Goal: Task Accomplishment & Management: Manage account settings

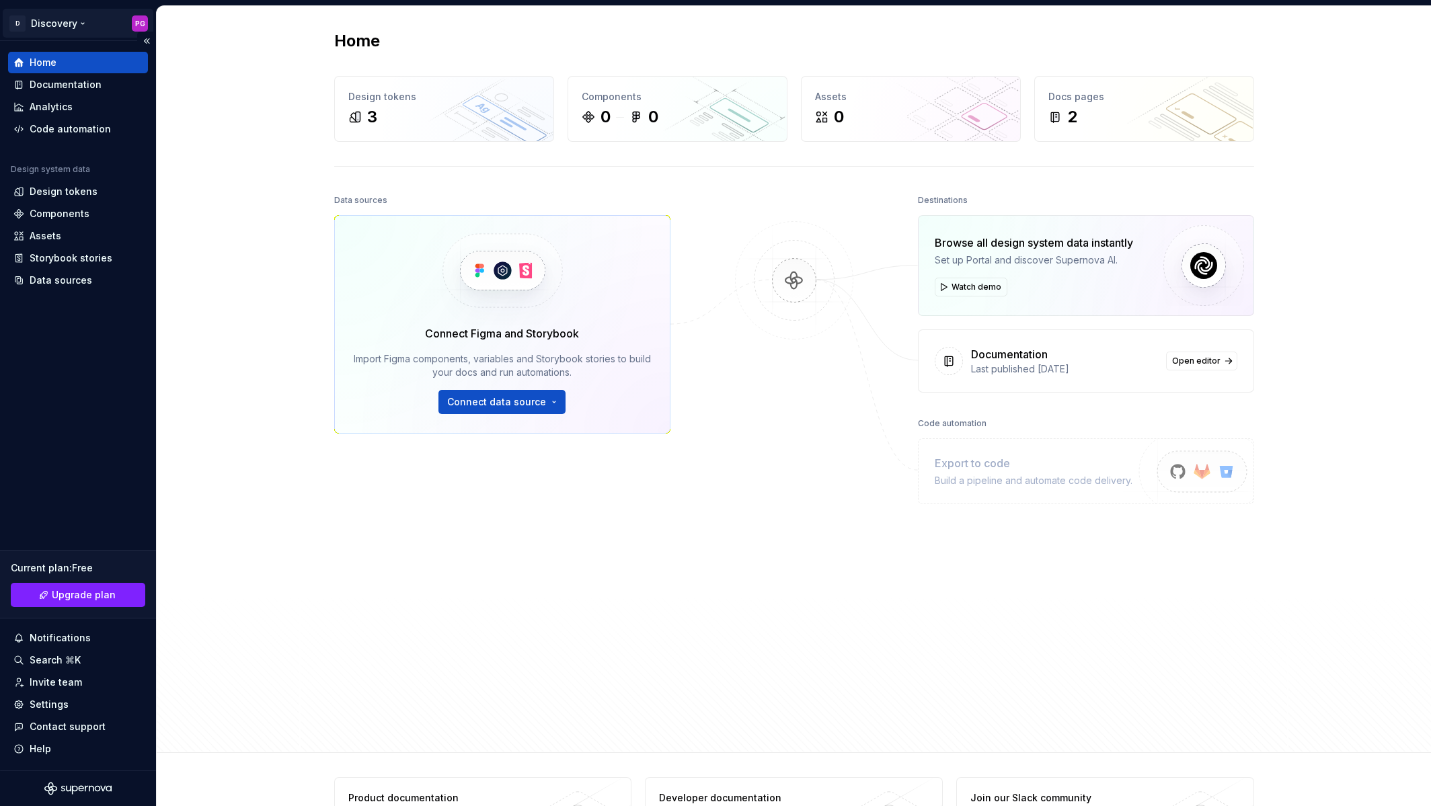
click at [48, 22] on html "D Discovery PG Home Documentation Analytics Code automation Design system data …" at bounding box center [715, 403] width 1431 height 806
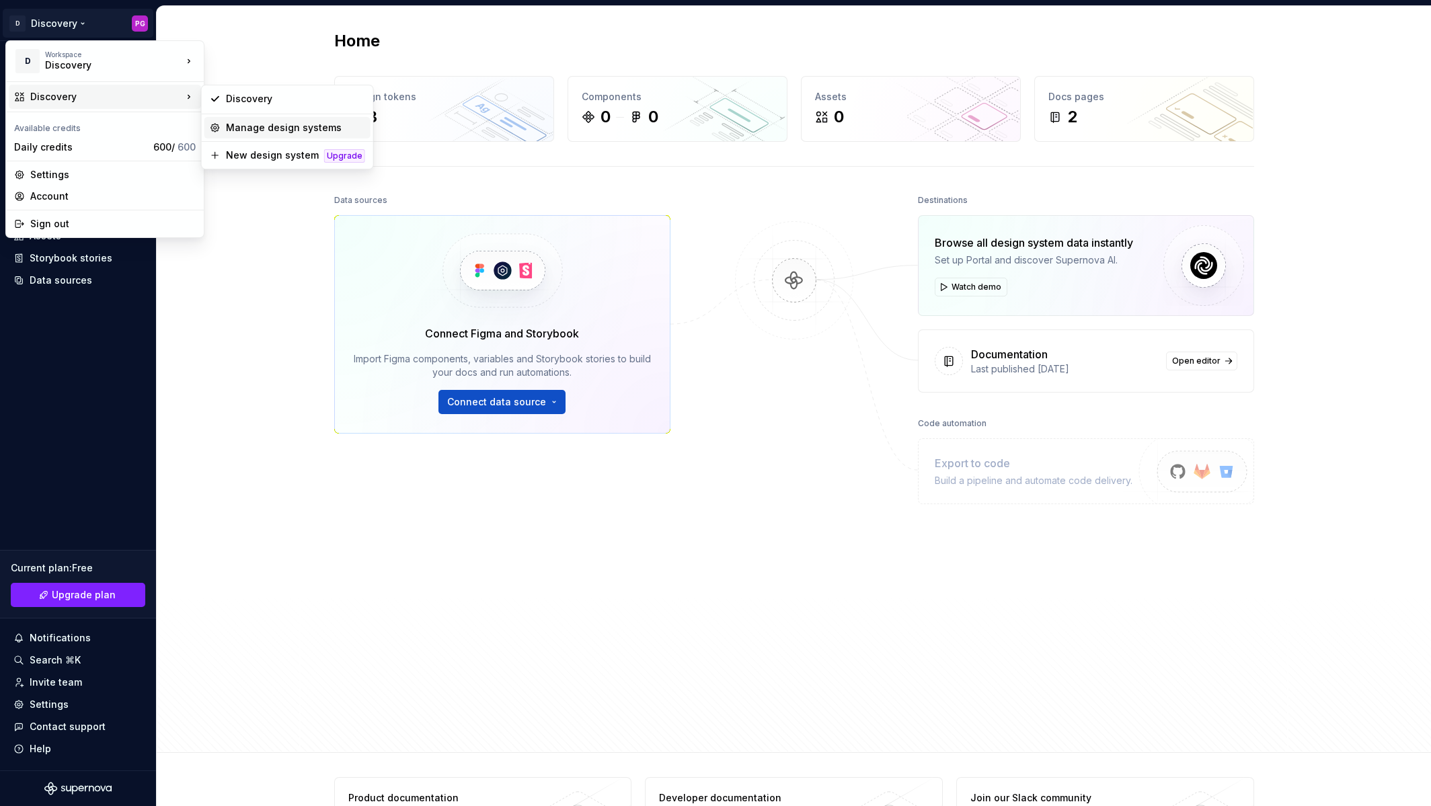
click at [257, 124] on div "Manage design systems" at bounding box center [295, 127] width 139 height 13
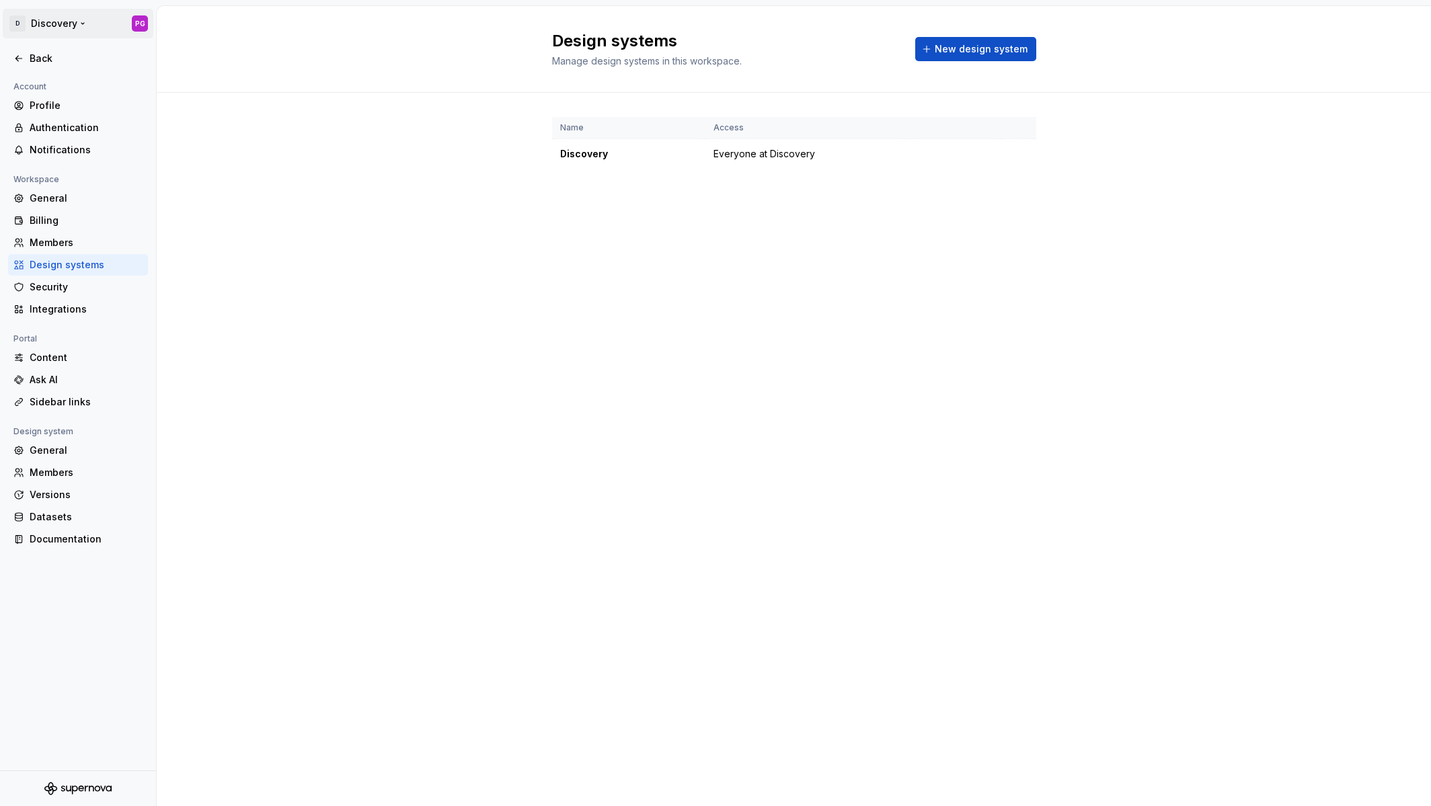
click at [15, 22] on html "D Discovery PG Back Account Profile Authentication Notifications Workspace Gene…" at bounding box center [715, 403] width 1431 height 806
click at [161, 117] on span "600 / 600" at bounding box center [174, 117] width 42 height 11
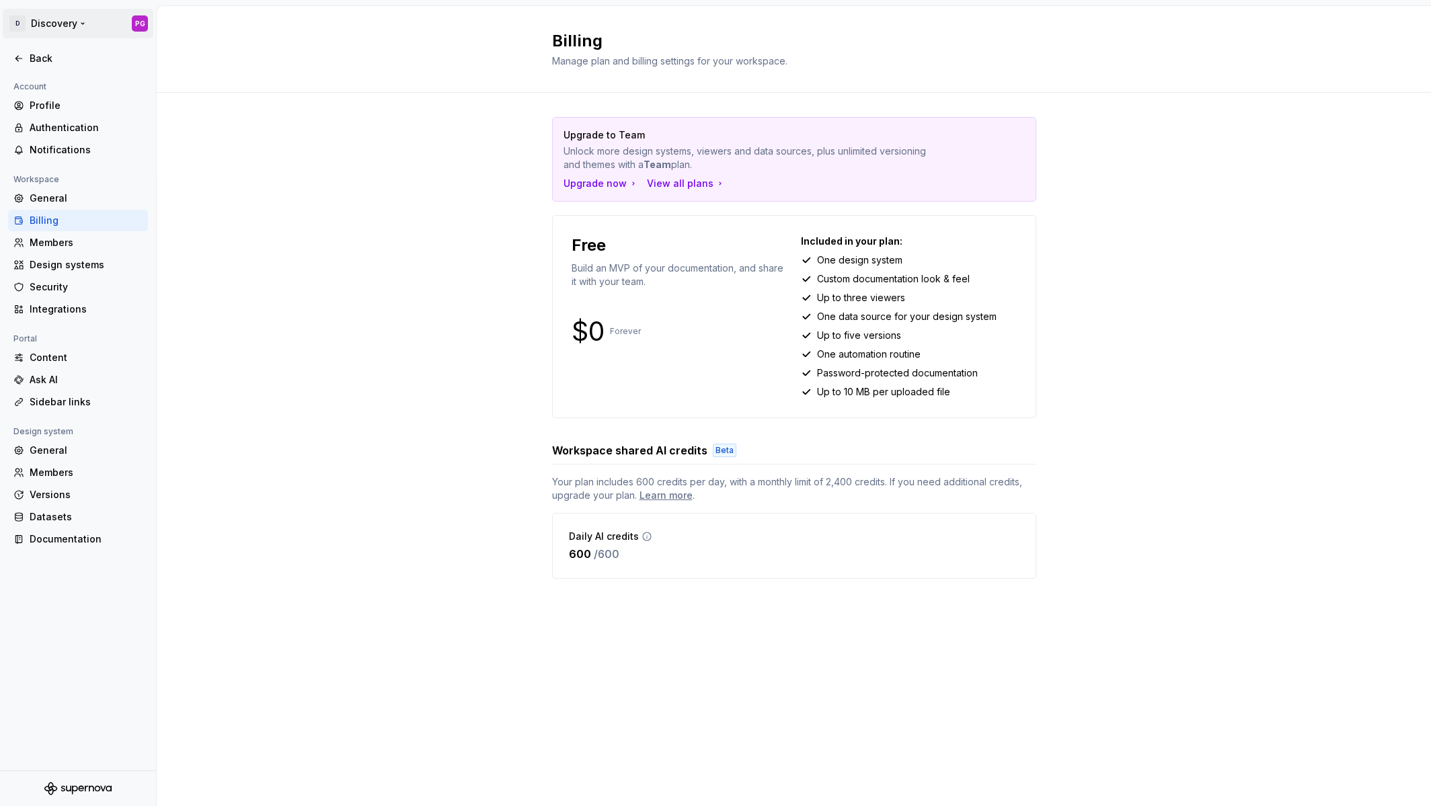
click at [65, 22] on html "D Discovery PG Back Account Profile Authentication Notifications Workspace Gene…" at bounding box center [715, 403] width 1431 height 806
click at [13, 22] on html "D Discovery PG Back Account Profile Authentication Notifications Workspace Gene…" at bounding box center [715, 403] width 1431 height 806
click at [54, 59] on div "Discovery" at bounding box center [102, 65] width 114 height 13
click at [245, 90] on div "New workspace" at bounding box center [269, 87] width 87 height 13
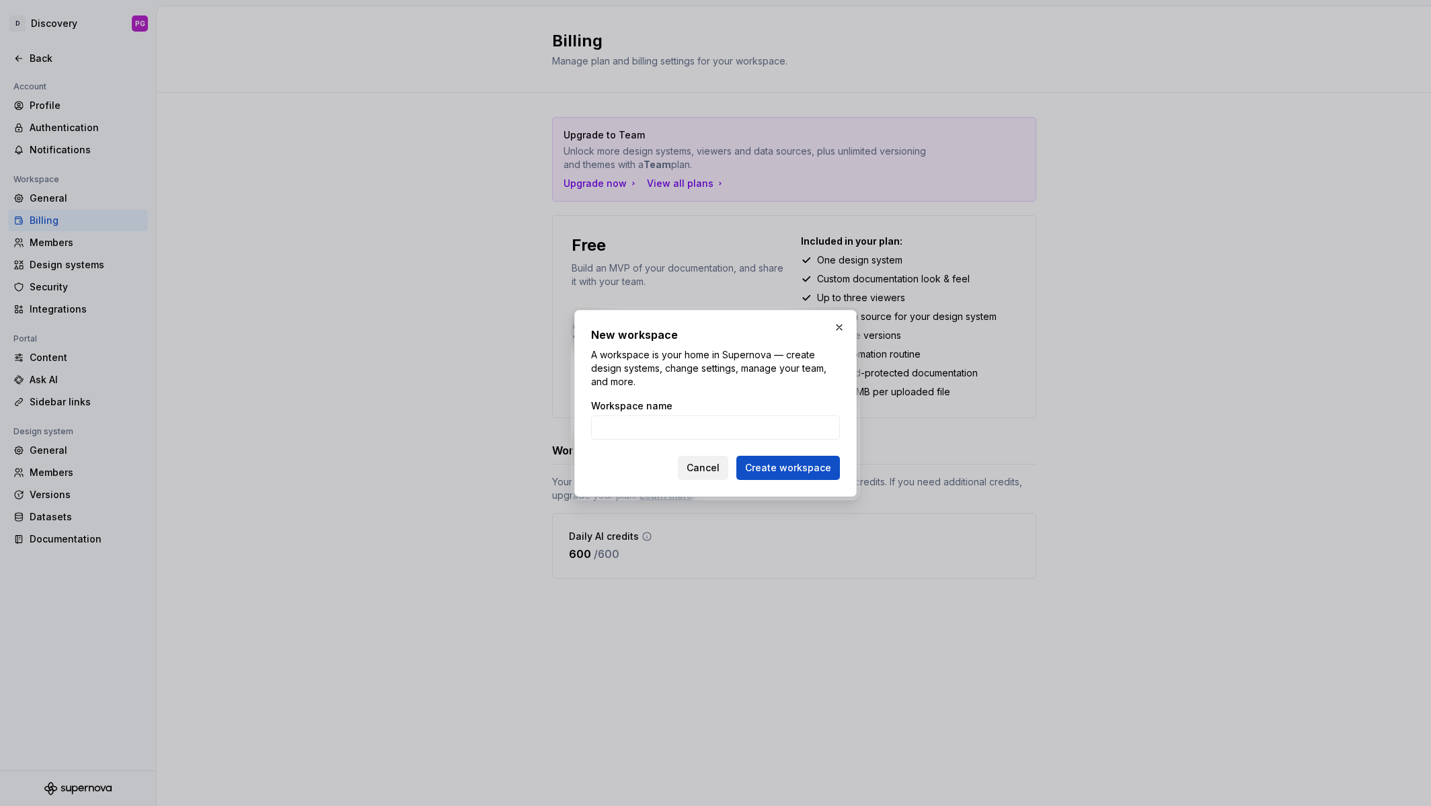
click at [708, 466] on span "Cancel" at bounding box center [703, 467] width 33 height 13
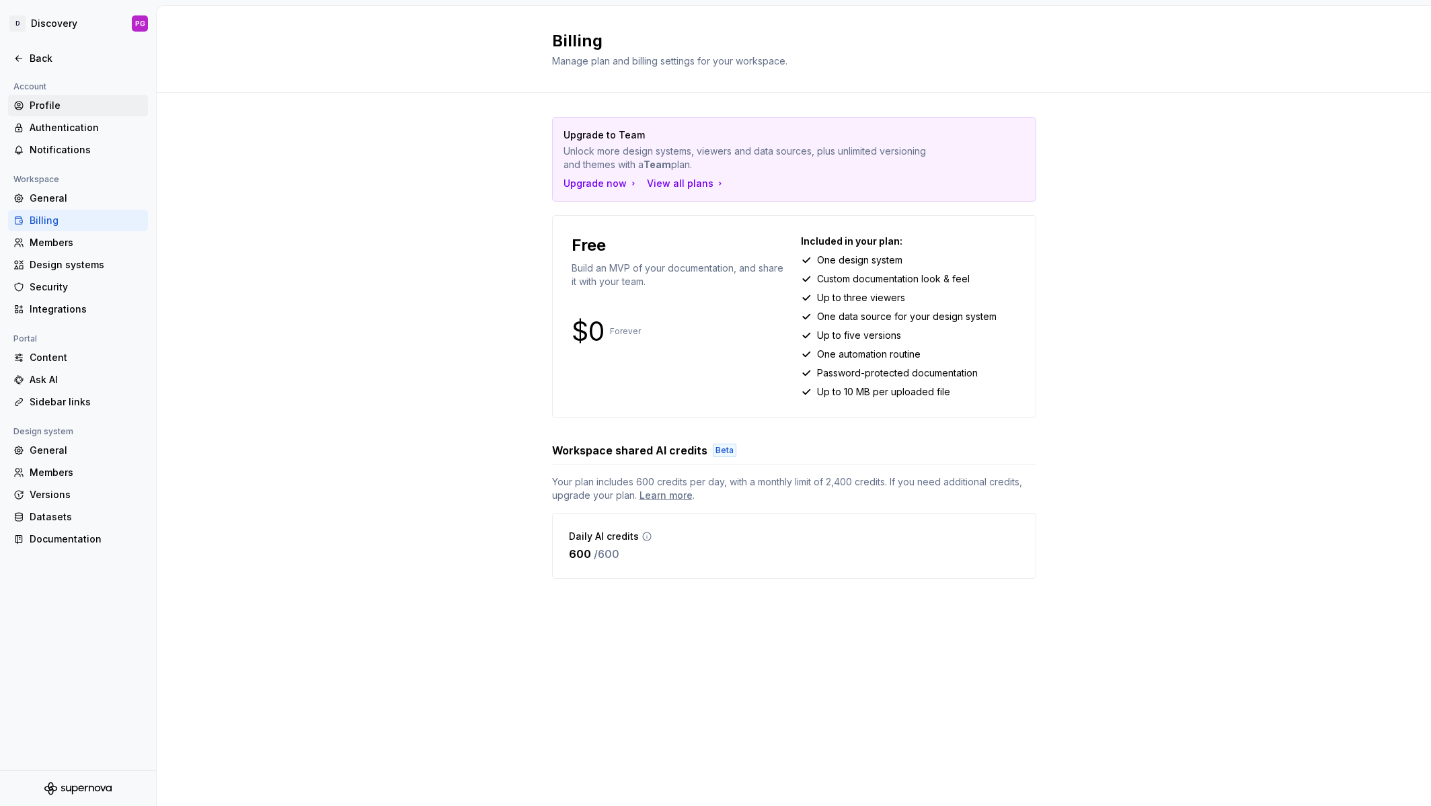
click at [39, 106] on div "Profile" at bounding box center [86, 105] width 113 height 13
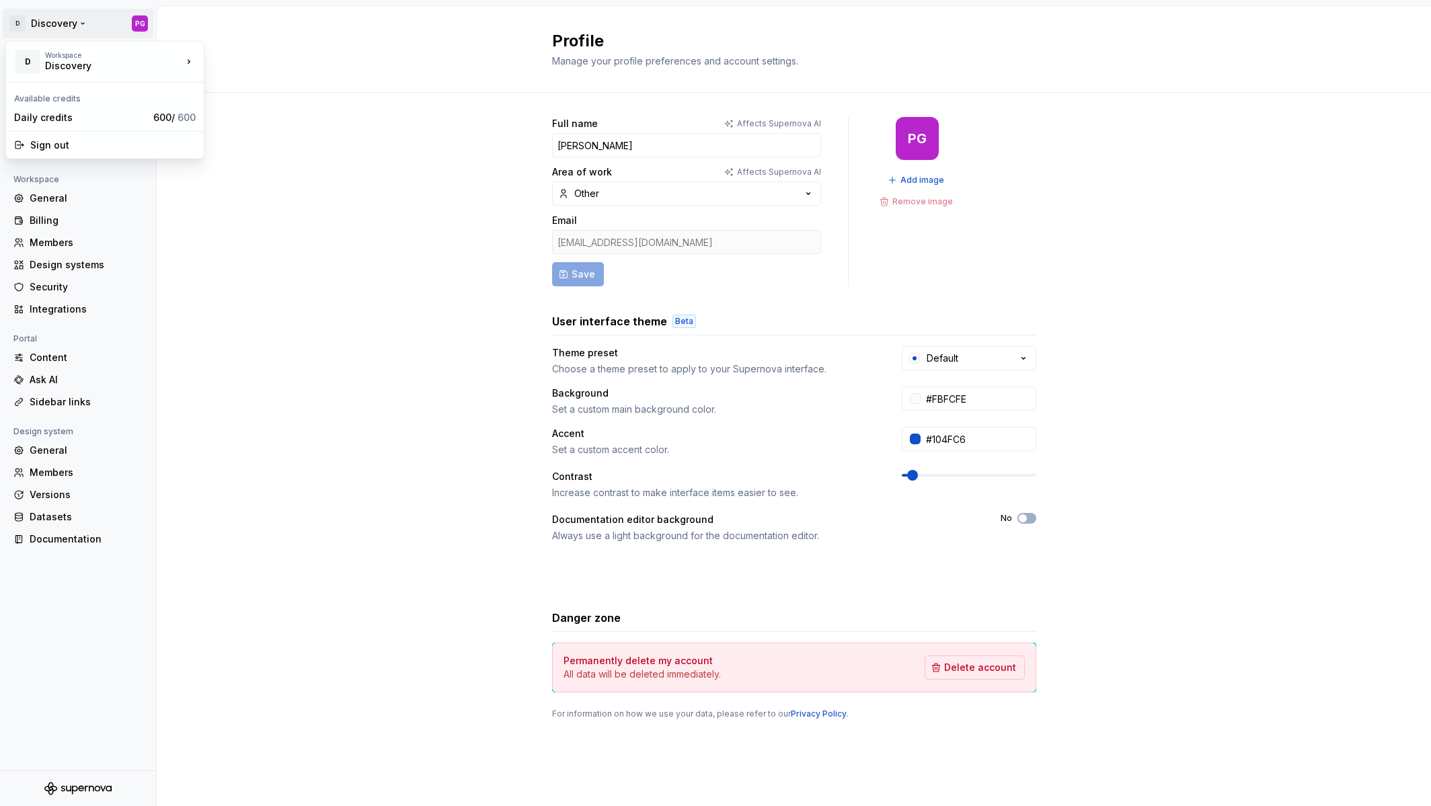
click at [49, 21] on html "D Discovery PG Back Account Profile Authentication Notifications Workspace Gene…" at bounding box center [715, 403] width 1431 height 806
click at [95, 784] on html "D Discovery PG Back Account Profile Authentication Notifications Workspace Gene…" at bounding box center [715, 403] width 1431 height 806
click at [94, 785] on icon "Supernova Logo" at bounding box center [77, 788] width 67 height 13
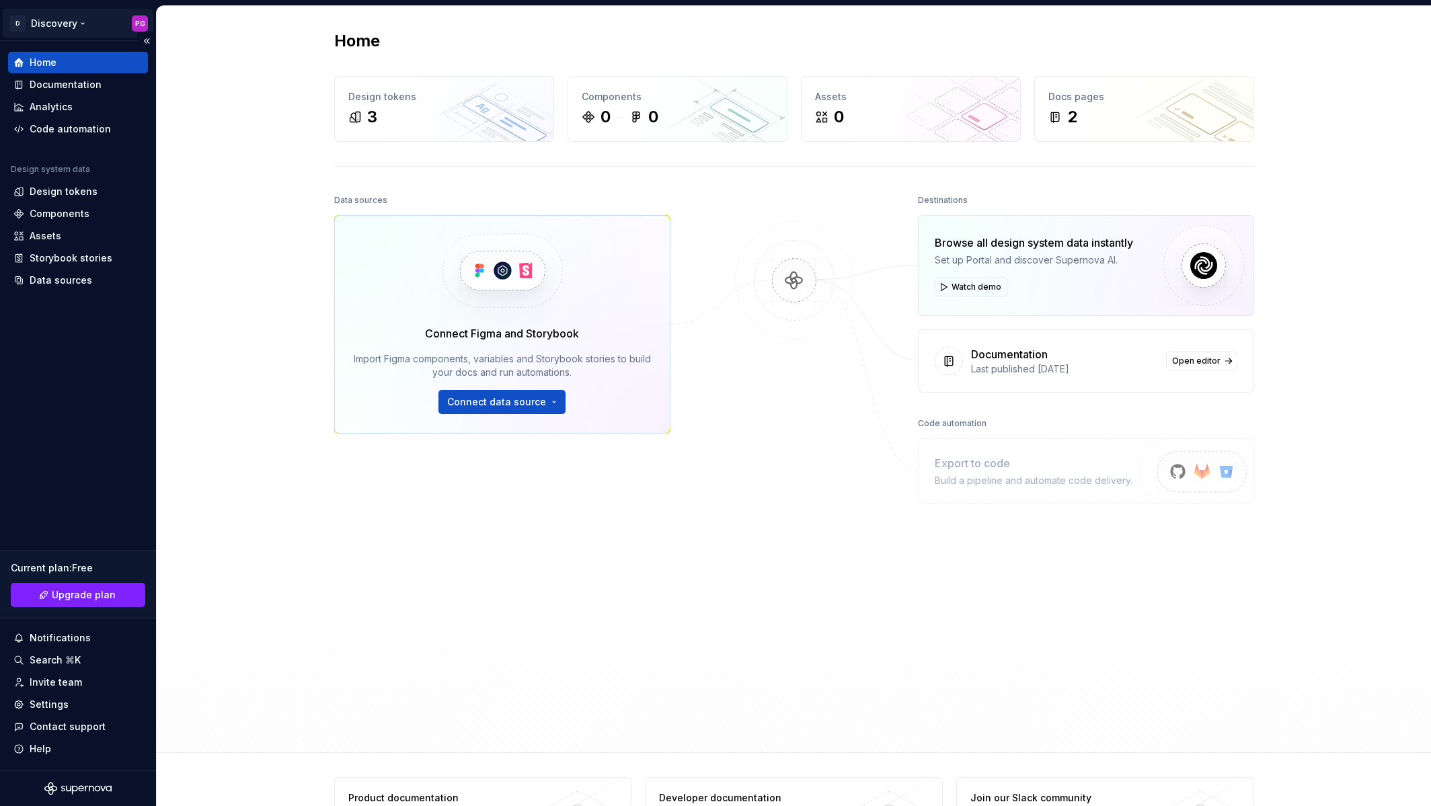
click at [50, 22] on html "D Discovery PG Home Documentation Analytics Code automation Design system data …" at bounding box center [715, 403] width 1431 height 806
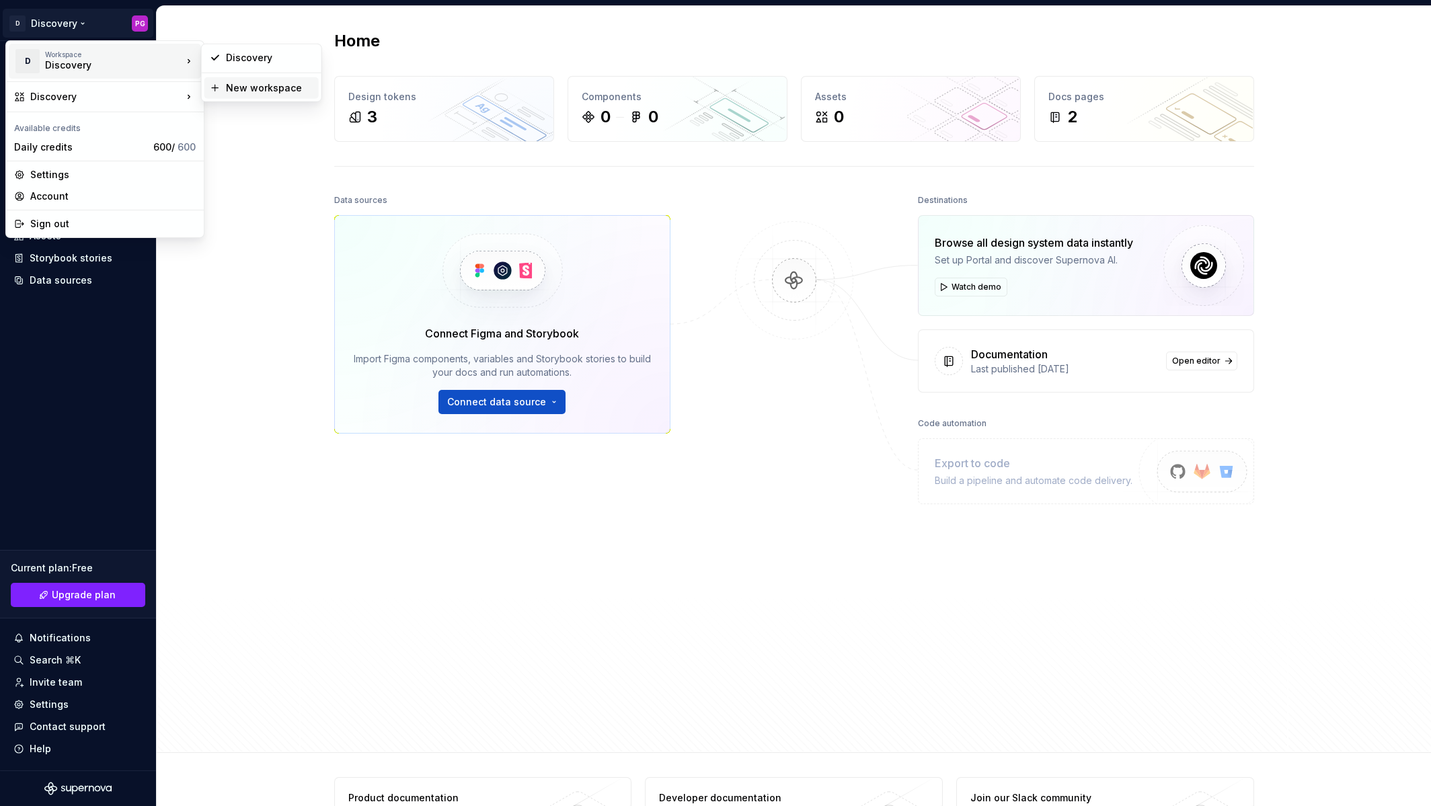
click at [238, 89] on div "New workspace" at bounding box center [269, 87] width 87 height 13
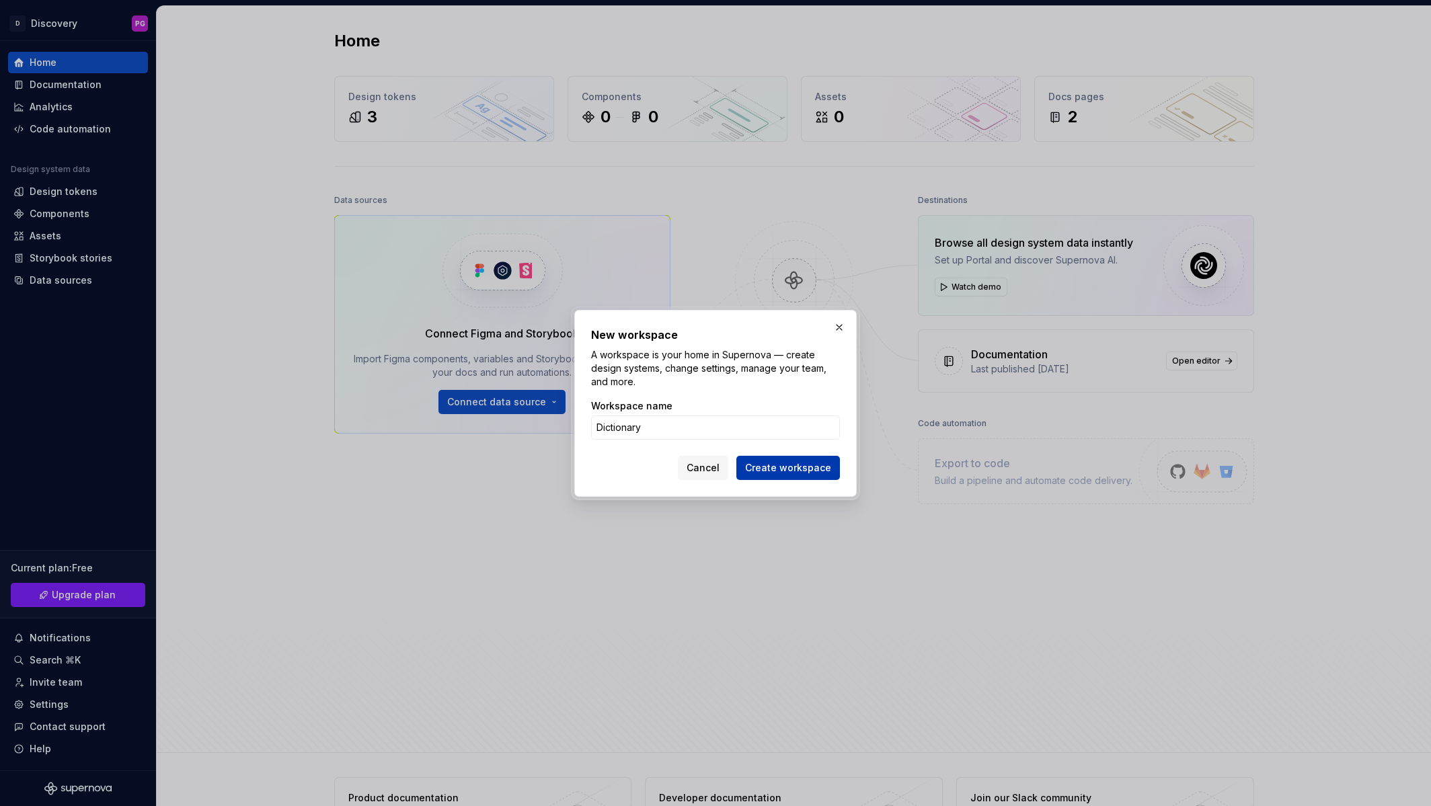
type input "Dictionary"
click at [797, 471] on span "Create workspace" at bounding box center [788, 467] width 86 height 13
